Goal: Transaction & Acquisition: Obtain resource

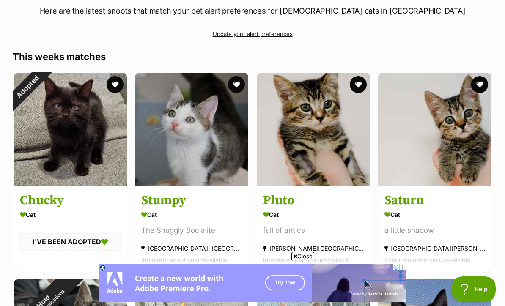
click at [233, 91] on button "favourite" at bounding box center [236, 84] width 17 height 17
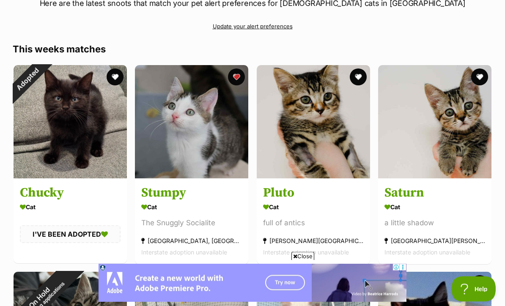
scroll to position [131, 0]
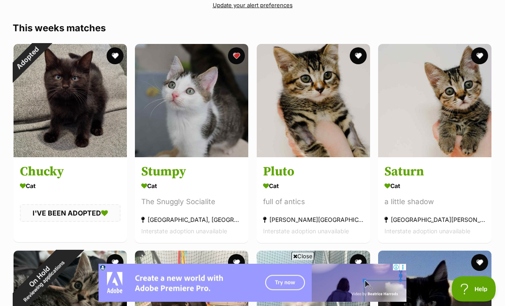
click at [484, 58] on button "favourite" at bounding box center [479, 56] width 17 height 17
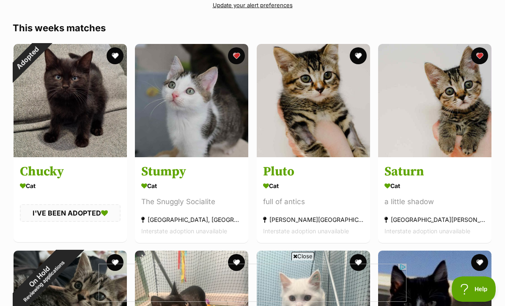
scroll to position [0, 0]
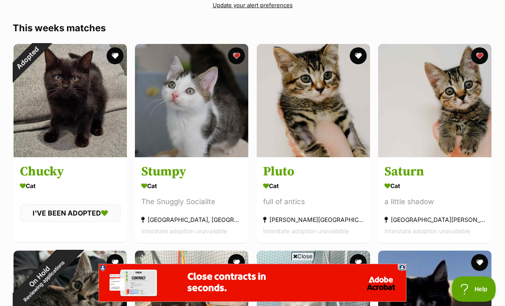
click at [360, 62] on button "favourite" at bounding box center [358, 55] width 17 height 17
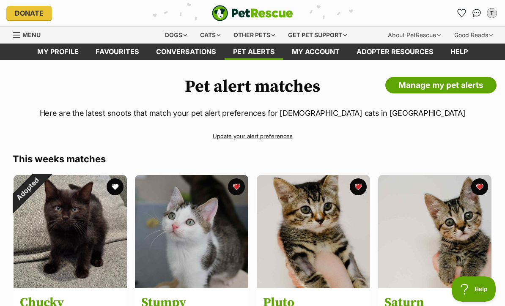
click at [109, 55] on link "Favourites" at bounding box center [117, 52] width 60 height 16
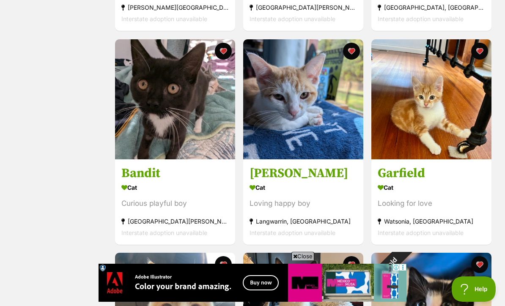
click at [343, 147] on img at bounding box center [303, 99] width 120 height 120
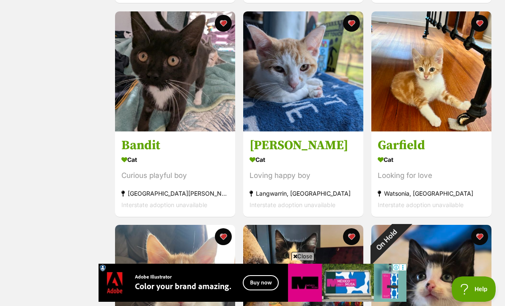
click at [478, 111] on img at bounding box center [431, 71] width 120 height 120
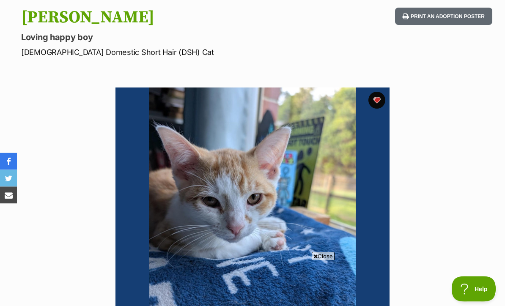
scroll to position [85, 0]
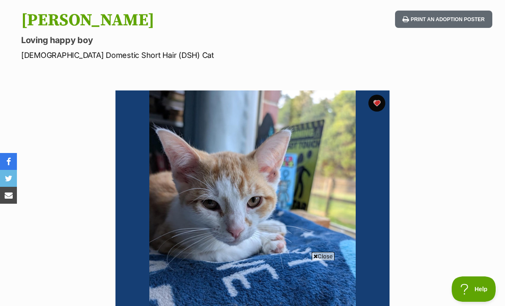
click at [385, 106] on button "favourite" at bounding box center [376, 103] width 17 height 17
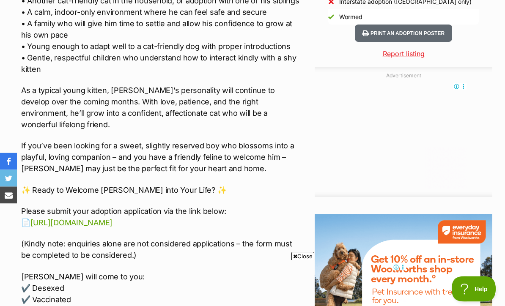
scroll to position [855, 0]
click at [113, 218] on link "[URL][DOMAIN_NAME]" at bounding box center [71, 222] width 82 height 9
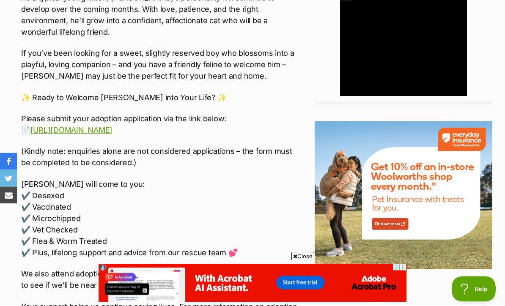
scroll to position [949, 0]
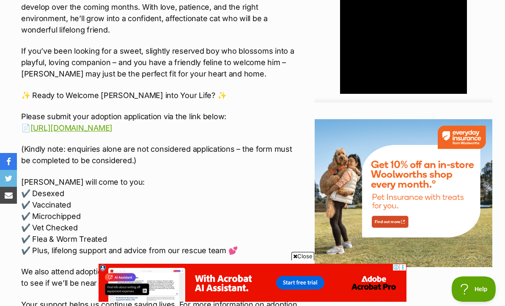
click at [113, 124] on link "[URL][DOMAIN_NAME]" at bounding box center [71, 128] width 82 height 9
